Goal: Book appointment/travel/reservation

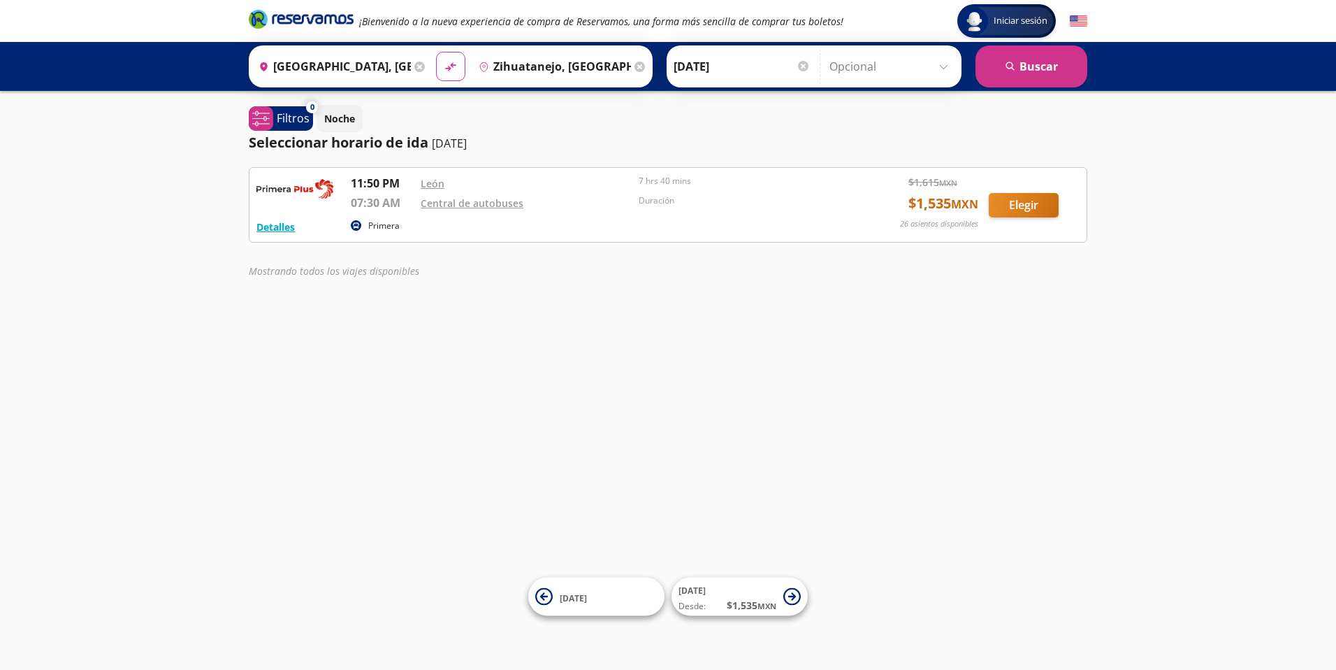
click at [254, 220] on div "Detalles Primera 11:50 PM León 07:30 AM Central de autobuses 7 hrs 40 mins Dura…" at bounding box center [668, 204] width 839 height 75
click at [277, 232] on button "Detalles" at bounding box center [276, 226] width 38 height 15
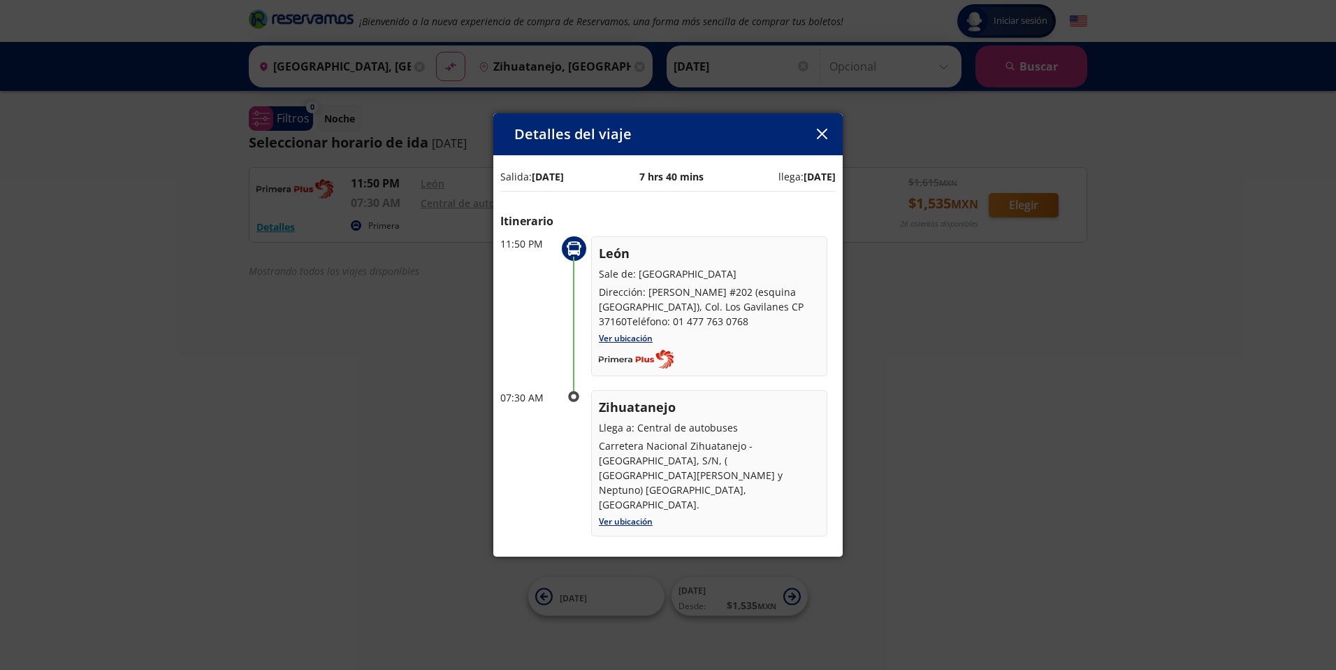
click at [902, 405] on div "Detalles del viaje Salida: [DATE] 7 hrs 40 mins llega: [DATE] Itinerario 11:50 …" at bounding box center [668, 335] width 1336 height 670
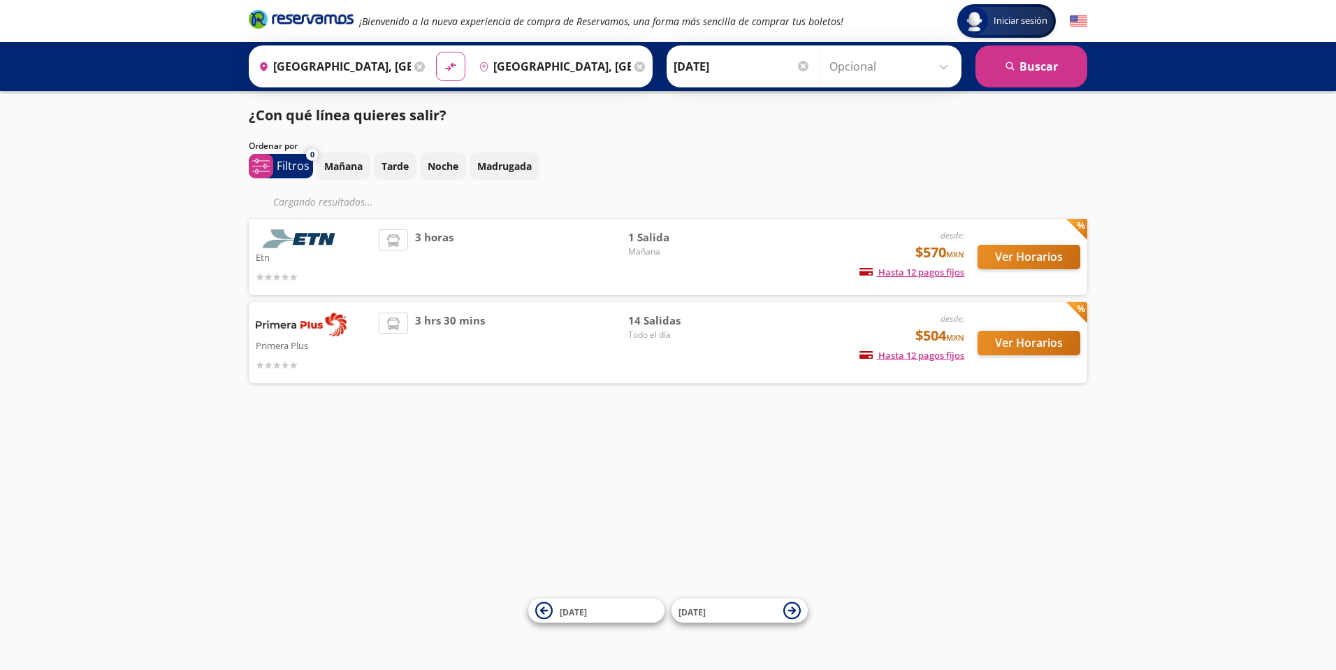
click at [287, 445] on div "Iniciar sesión Iniciar sesión ¡Bienvenido a la nueva experiencia de compra de R…" at bounding box center [668, 335] width 1336 height 670
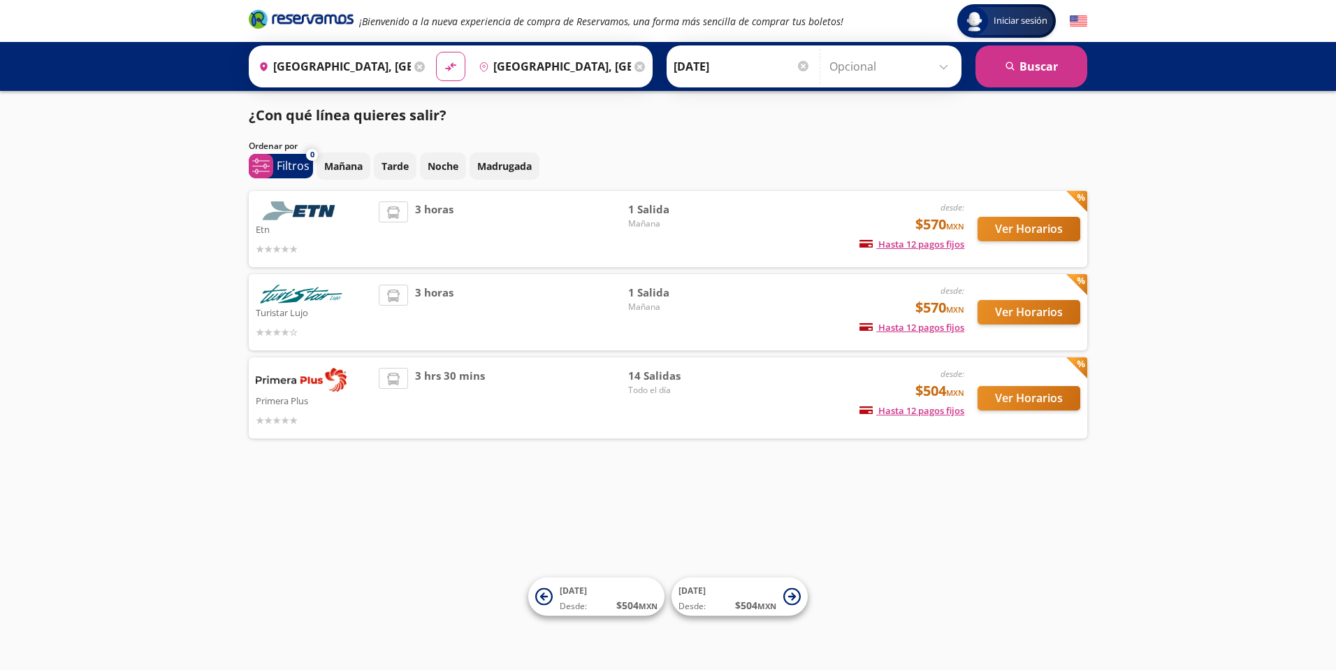
click at [627, 404] on div "3 hrs 30 mins" at bounding box center [504, 398] width 250 height 60
click at [655, 375] on span "14 Salidas" at bounding box center [677, 376] width 98 height 16
click at [1058, 407] on button "Ver Horarios" at bounding box center [1029, 398] width 103 height 24
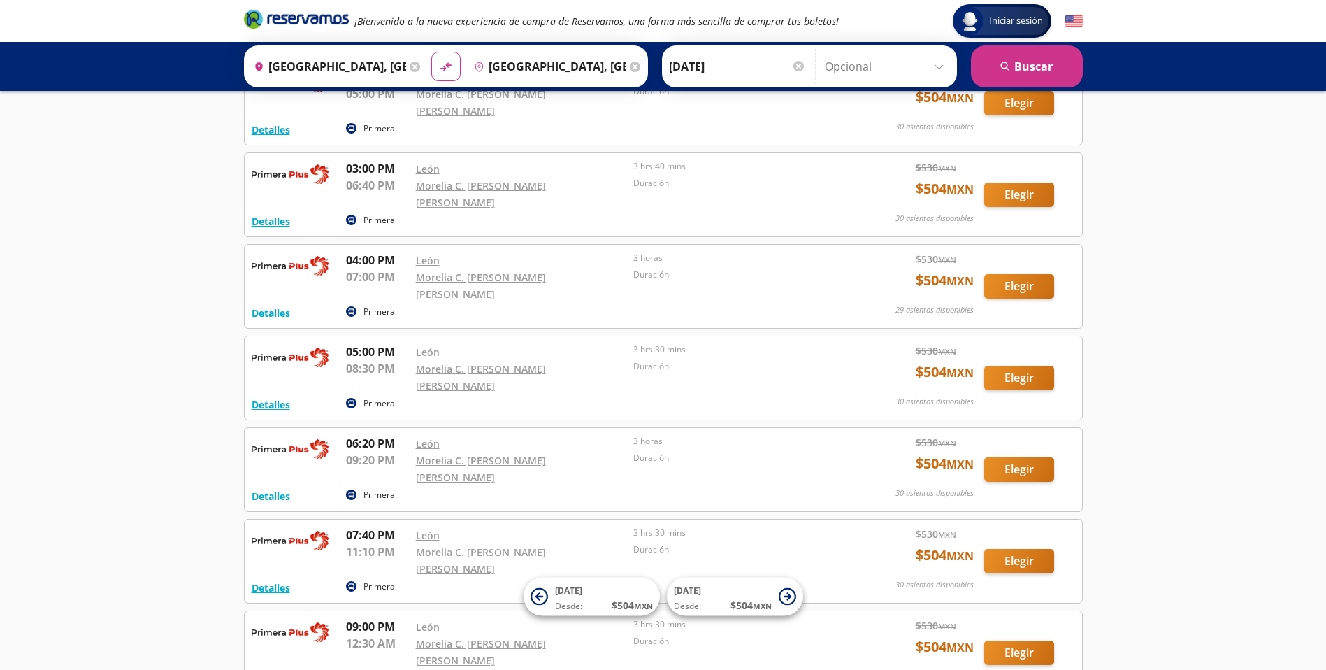
scroll to position [777, 0]
